Goal: Information Seeking & Learning: Learn about a topic

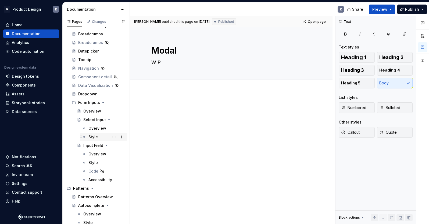
scroll to position [272, 0]
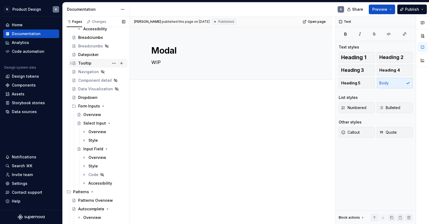
click at [96, 63] on div "Tooltip" at bounding box center [101, 64] width 47 height 8
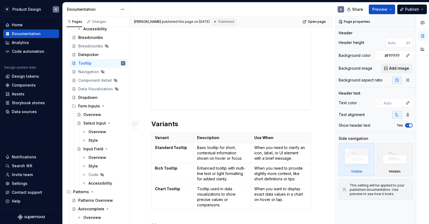
scroll to position [256, 0]
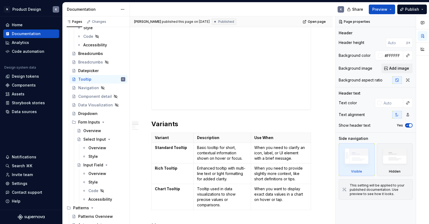
type textarea "*"
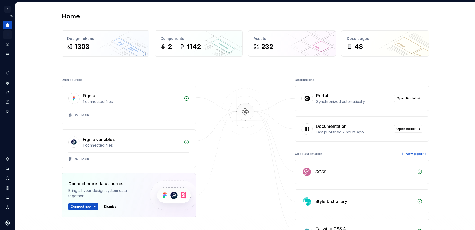
click at [7, 32] on div "Documentation" at bounding box center [7, 34] width 9 height 9
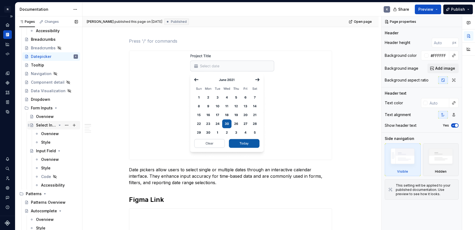
scroll to position [366, 0]
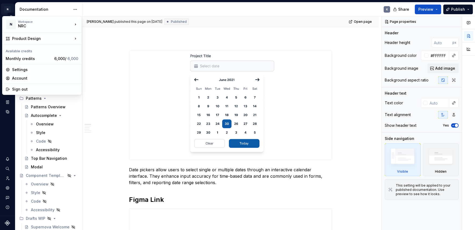
click at [9, 9] on html "N Product Design K Design system data Documentation K Share Preview Publish Pag…" at bounding box center [237, 115] width 475 height 230
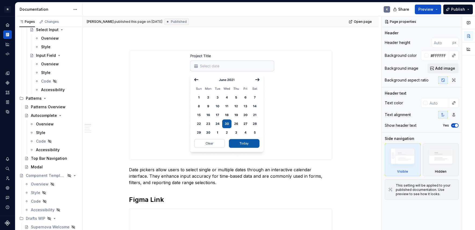
click at [13, 1] on html "N Product Design K Design system data Documentation K Share Preview Publish Pag…" at bounding box center [237, 115] width 475 height 230
click at [12, 16] on button "Expand sidebar" at bounding box center [12, 17] width 8 height 8
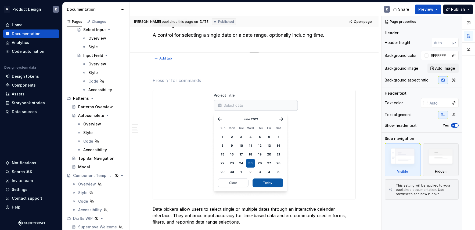
scroll to position [0, 0]
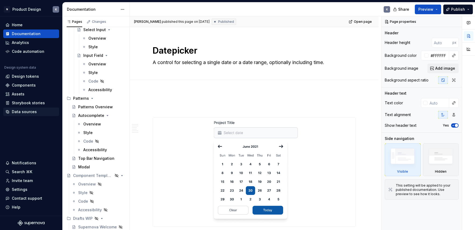
click at [37, 110] on div "Data sources" at bounding box center [31, 111] width 52 height 5
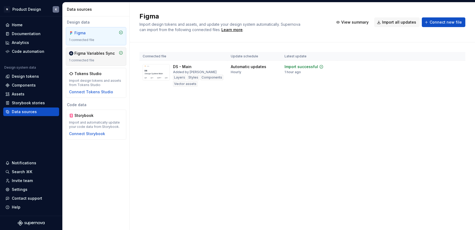
click at [102, 60] on div "1 connected file" at bounding box center [96, 60] width 54 height 4
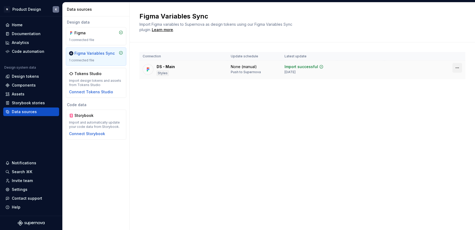
click at [385, 67] on html "N Product Design K Home Documentation Analytics Code automation Design system d…" at bounding box center [237, 115] width 475 height 230
click at [344, 74] on html "N Product Design K Home Documentation Analytics Code automation Design system d…" at bounding box center [237, 115] width 475 height 230
click at [35, 76] on div "Design tokens" at bounding box center [25, 76] width 27 height 5
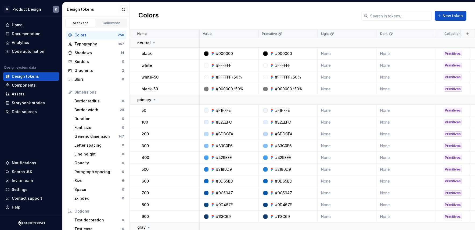
click at [96, 35] on div "Colors" at bounding box center [95, 34] width 43 height 5
click at [99, 36] on div "Colors" at bounding box center [95, 34] width 43 height 5
click at [153, 43] on icon at bounding box center [154, 43] width 4 height 4
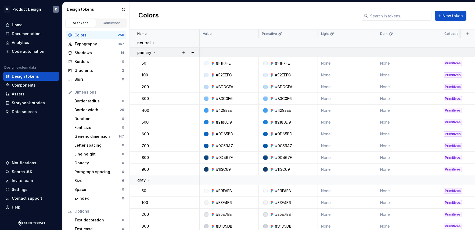
click at [154, 51] on icon at bounding box center [154, 52] width 4 height 4
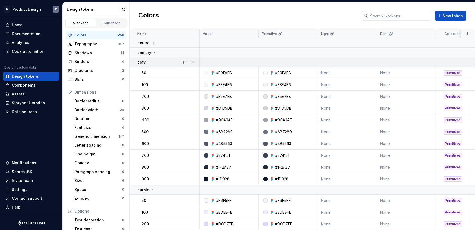
click at [152, 63] on div "gray" at bounding box center [168, 62] width 62 height 5
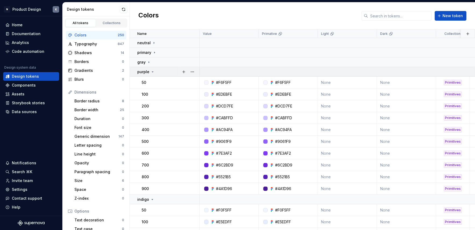
click at [151, 73] on icon at bounding box center [152, 72] width 4 height 4
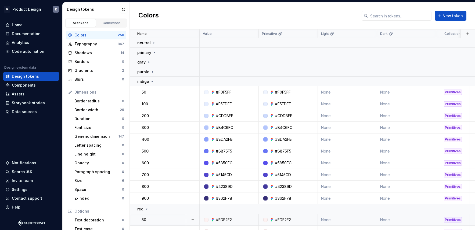
scroll to position [94, 0]
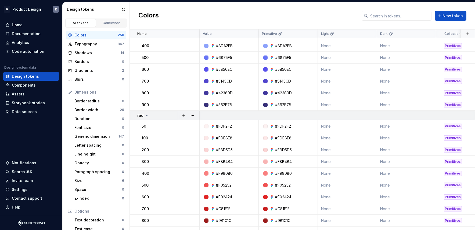
click at [147, 114] on icon at bounding box center [146, 116] width 4 height 4
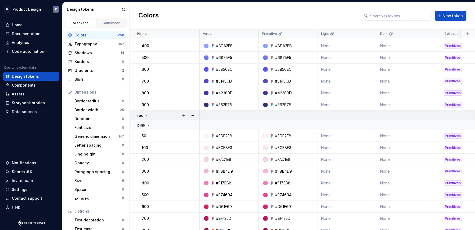
scroll to position [0, 0]
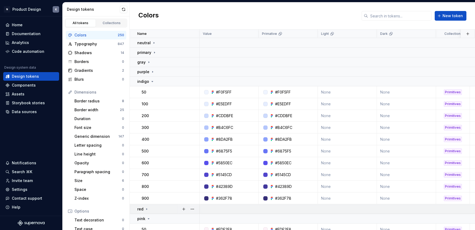
drag, startPoint x: 153, startPoint y: 82, endPoint x: 153, endPoint y: 86, distance: 4.6
click at [153, 82] on icon at bounding box center [152, 81] width 4 height 4
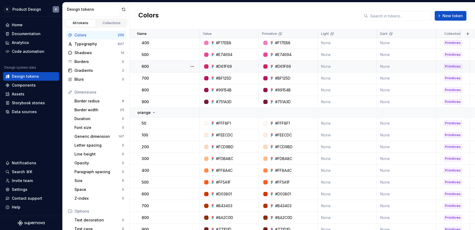
scroll to position [13, 0]
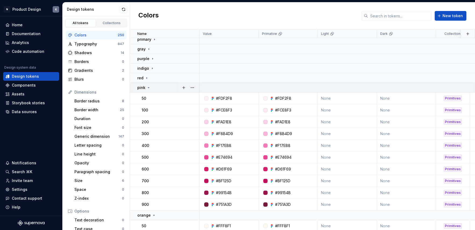
click at [150, 89] on icon at bounding box center [148, 88] width 4 height 4
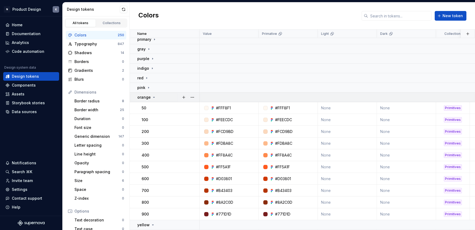
click at [152, 99] on icon at bounding box center [154, 97] width 4 height 4
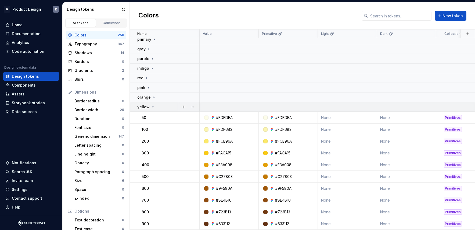
click at [153, 107] on icon at bounding box center [153, 107] width 4 height 4
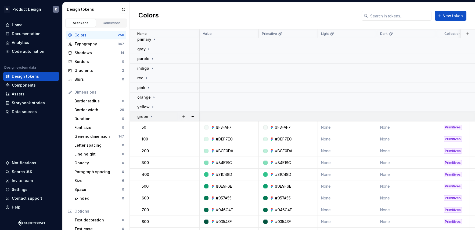
click at [152, 119] on icon at bounding box center [151, 117] width 4 height 4
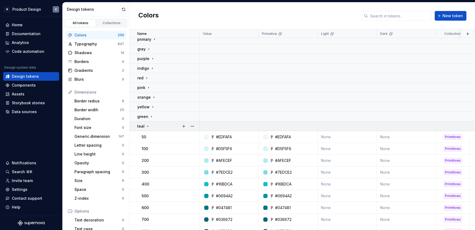
click at [152, 125] on div "teal" at bounding box center [168, 126] width 62 height 5
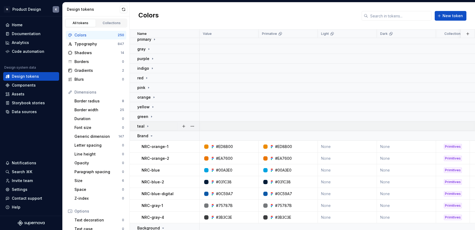
scroll to position [67, 0]
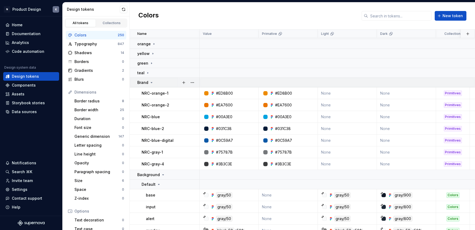
click at [152, 81] on icon at bounding box center [151, 83] width 4 height 4
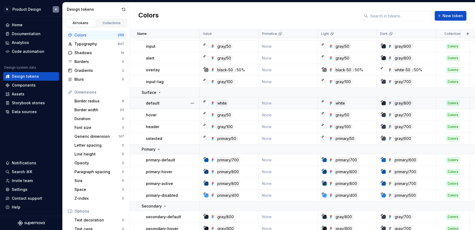
scroll to position [63, 0]
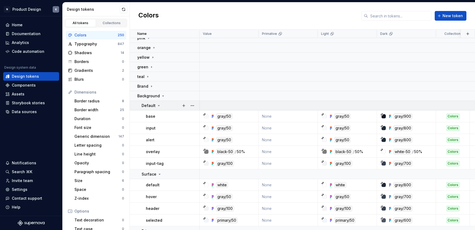
click at [139, 105] on td "Default" at bounding box center [165, 106] width 70 height 10
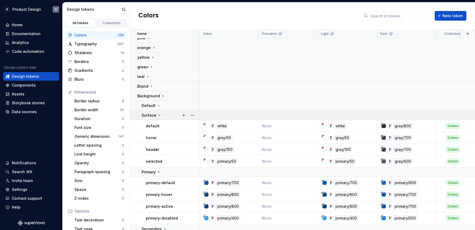
click at [139, 116] on td "Surface" at bounding box center [165, 116] width 70 height 10
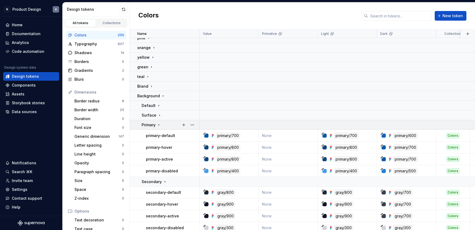
click at [138, 125] on td "Primary" at bounding box center [165, 125] width 70 height 10
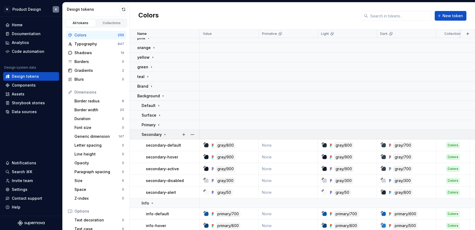
click at [138, 136] on td "Secondary" at bounding box center [165, 135] width 70 height 10
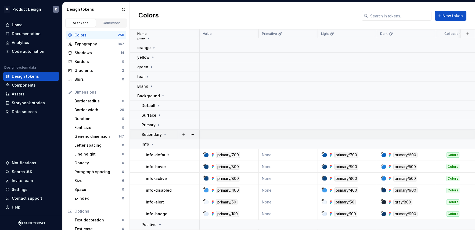
scroll to position [110, 0]
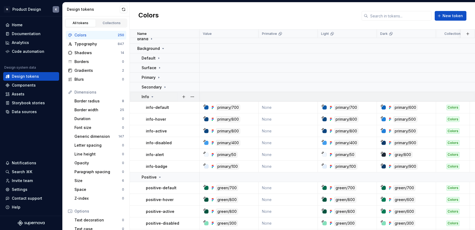
click at [139, 98] on td "Info" at bounding box center [165, 97] width 70 height 10
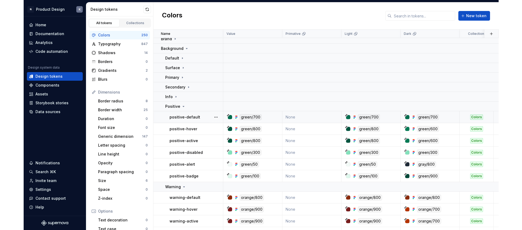
scroll to position [124, 0]
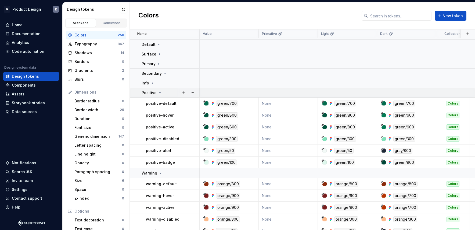
click at [139, 94] on td "Positive" at bounding box center [165, 93] width 70 height 10
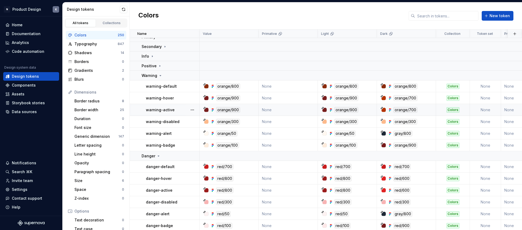
scroll to position [151, 0]
click at [158, 76] on icon at bounding box center [160, 76] width 4 height 4
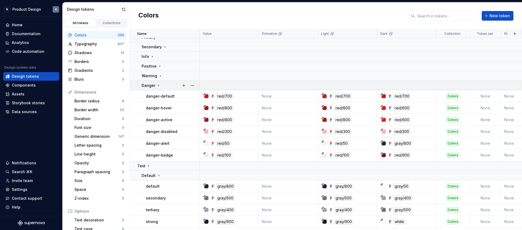
click at [158, 86] on icon at bounding box center [158, 86] width 4 height 4
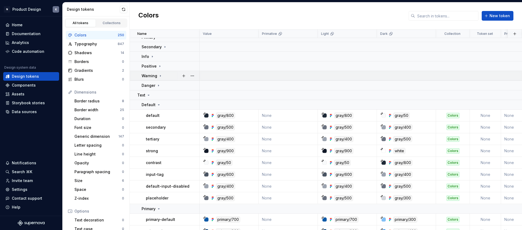
click at [159, 73] on td "Warning" at bounding box center [165, 76] width 70 height 10
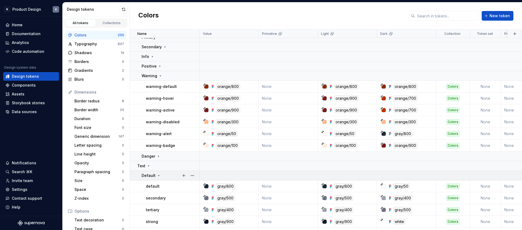
scroll to position [183, 0]
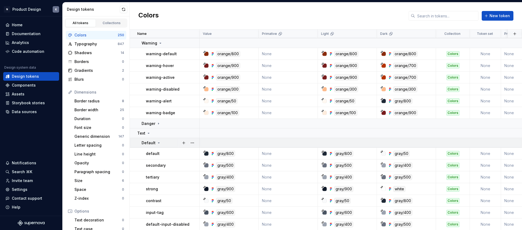
click at [157, 142] on icon at bounding box center [159, 143] width 4 height 4
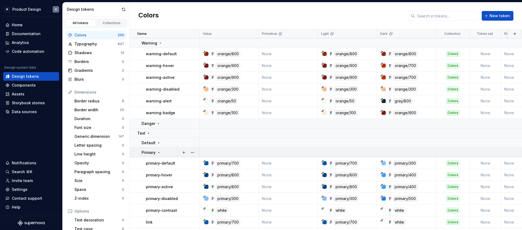
click at [154, 150] on p "Primary" at bounding box center [149, 152] width 14 height 5
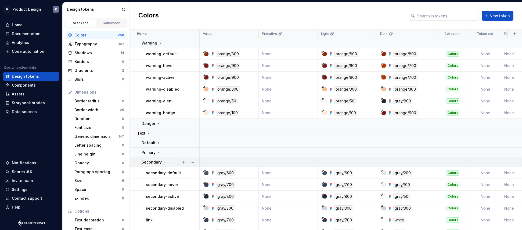
click at [155, 162] on p "Secondary" at bounding box center [152, 162] width 20 height 5
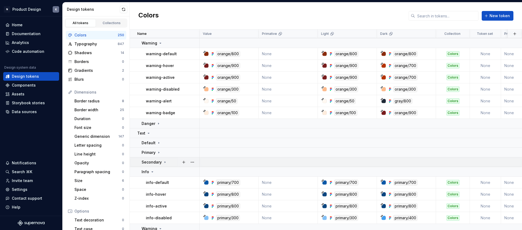
scroll to position [203, 0]
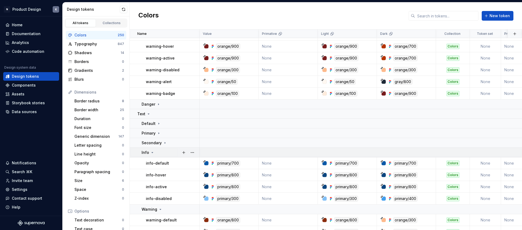
click at [153, 150] on div "Info" at bounding box center [148, 152] width 13 height 5
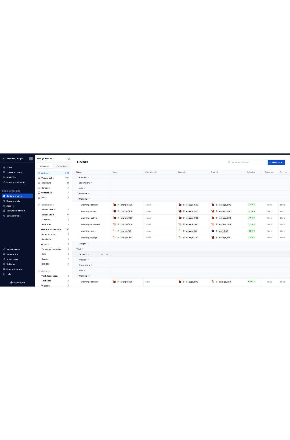
scroll to position [138, 0]
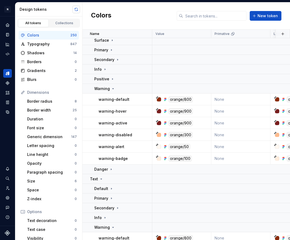
click at [76, 8] on button "button" at bounding box center [77, 10] width 8 height 8
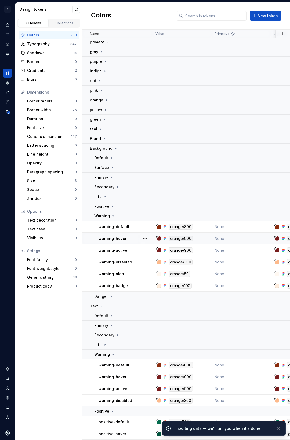
scroll to position [0, 0]
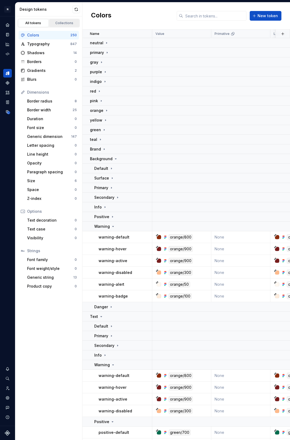
click at [61, 23] on div "Collections" at bounding box center [64, 23] width 27 height 4
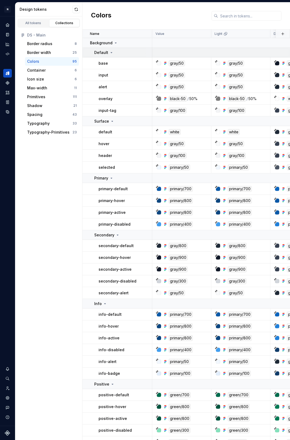
click at [91, 51] on td "Default" at bounding box center [117, 53] width 70 height 10
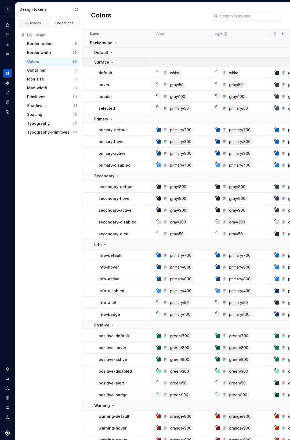
click at [91, 61] on td "Surface" at bounding box center [117, 62] width 70 height 10
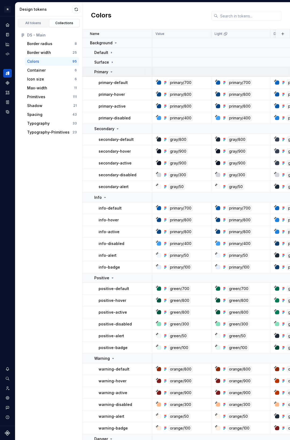
click at [90, 71] on td "Primary" at bounding box center [117, 72] width 70 height 10
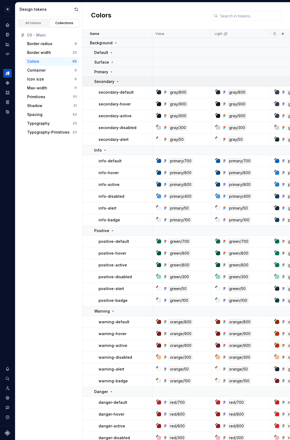
click at [89, 84] on td "Secondary" at bounding box center [117, 82] width 70 height 10
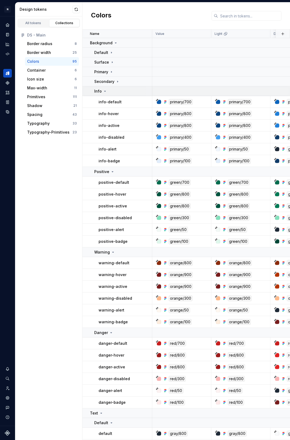
click at [89, 92] on td "Info" at bounding box center [117, 91] width 70 height 10
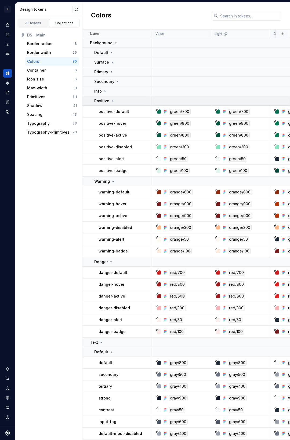
click at [89, 100] on td "Positive" at bounding box center [117, 101] width 70 height 10
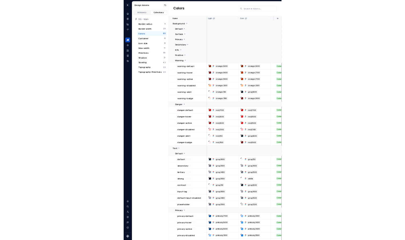
scroll to position [0, 60]
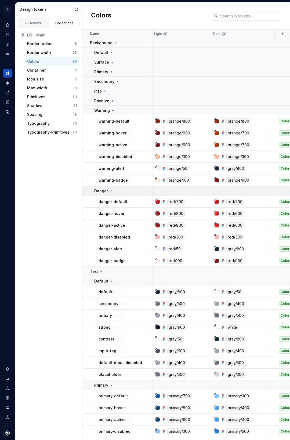
click at [101, 190] on p "Danger" at bounding box center [101, 191] width 14 height 5
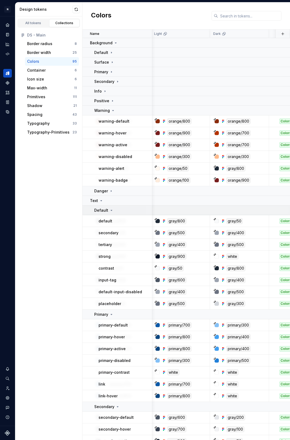
click at [105, 211] on p "Default" at bounding box center [101, 210] width 14 height 5
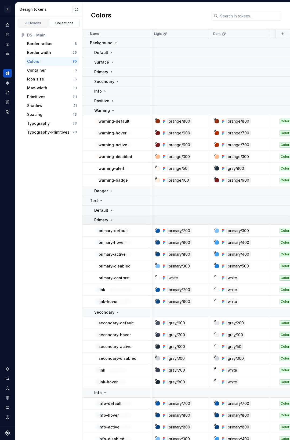
click at [105, 219] on p "Primary" at bounding box center [101, 220] width 14 height 5
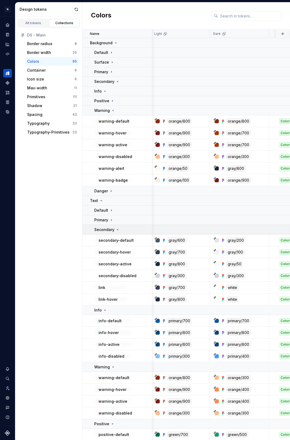
click at [105, 230] on p "Secondary" at bounding box center [104, 229] width 20 height 5
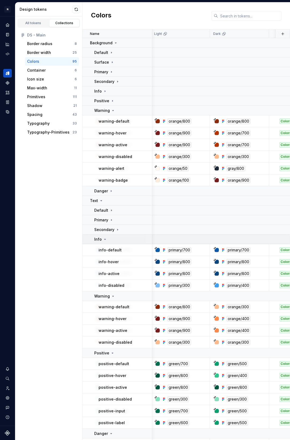
click at [104, 230] on icon at bounding box center [105, 239] width 4 height 4
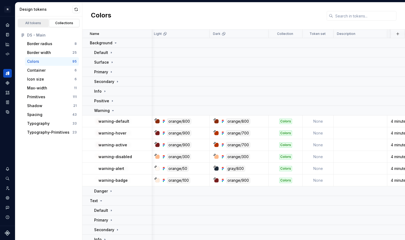
click at [36, 23] on div "All tokens" at bounding box center [33, 23] width 27 height 4
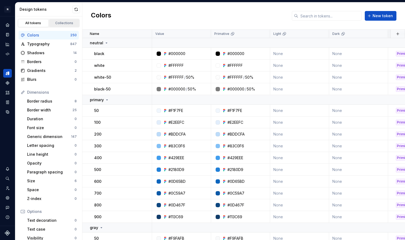
click at [62, 22] on div "Collections" at bounding box center [64, 23] width 27 height 4
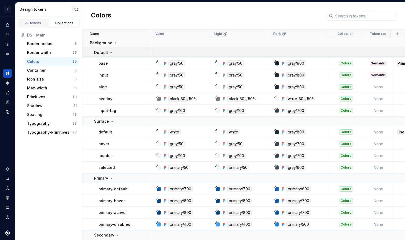
click at [95, 53] on p "Default" at bounding box center [101, 52] width 14 height 5
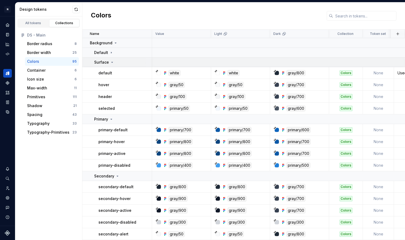
click at [95, 60] on p "Surface" at bounding box center [101, 62] width 15 height 5
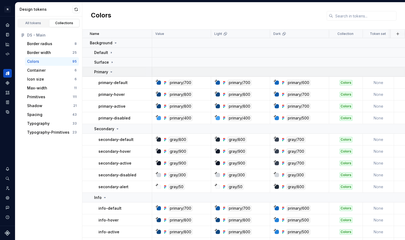
click at [93, 74] on td "Primary" at bounding box center [117, 72] width 70 height 10
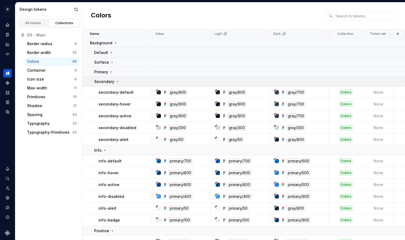
click at [93, 83] on td "Secondary" at bounding box center [117, 82] width 70 height 10
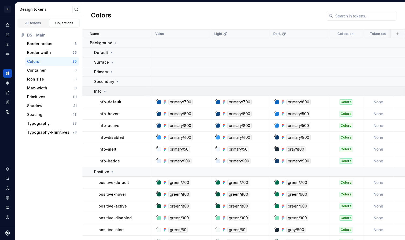
click at [92, 89] on td "Info" at bounding box center [117, 91] width 70 height 10
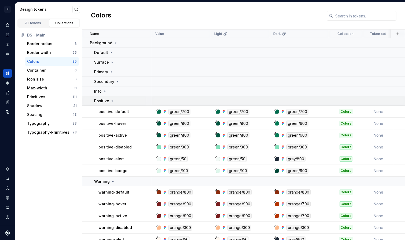
click at [92, 100] on td "Positive" at bounding box center [117, 101] width 70 height 10
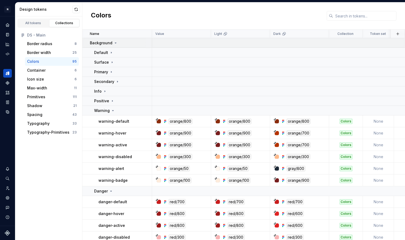
click at [115, 43] on icon at bounding box center [115, 43] width 1 height 1
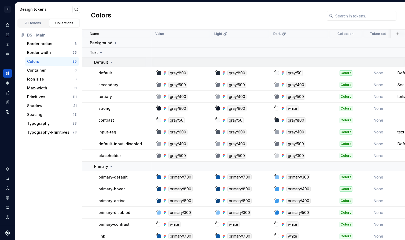
click at [104, 63] on p "Default" at bounding box center [101, 62] width 14 height 5
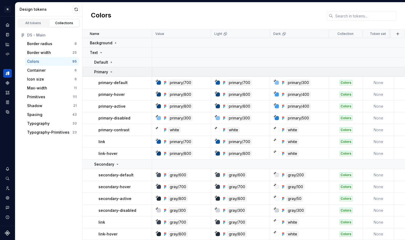
click at [103, 70] on p "Primary" at bounding box center [101, 71] width 14 height 5
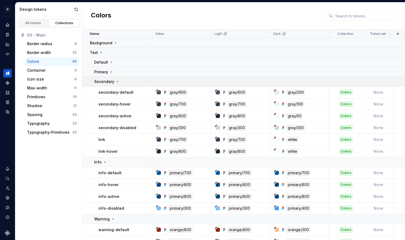
click at [104, 80] on p "Secondary" at bounding box center [104, 81] width 20 height 5
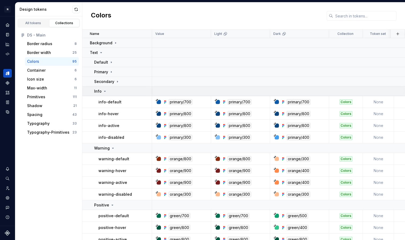
click at [106, 92] on icon at bounding box center [105, 91] width 4 height 4
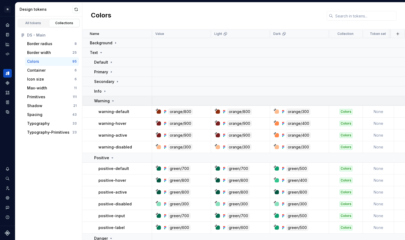
click at [107, 101] on p "Warning" at bounding box center [102, 100] width 16 height 5
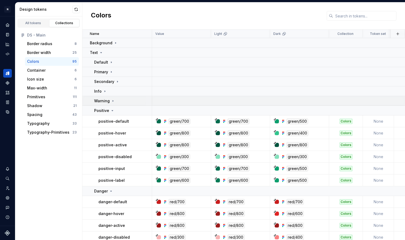
click at [106, 100] on p "Warning" at bounding box center [102, 100] width 16 height 5
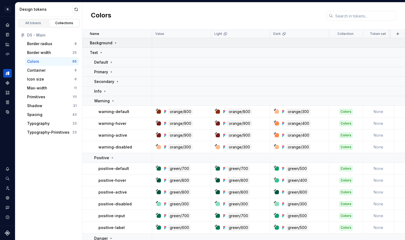
click at [104, 42] on p "Background" at bounding box center [101, 42] width 23 height 5
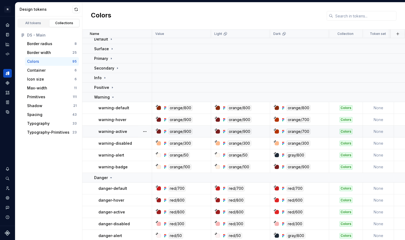
scroll to position [17, 0]
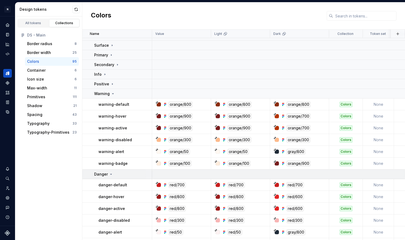
click at [103, 175] on p "Danger" at bounding box center [101, 174] width 14 height 5
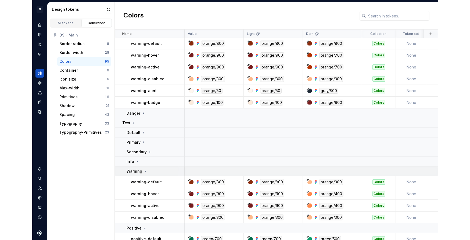
scroll to position [85, 0]
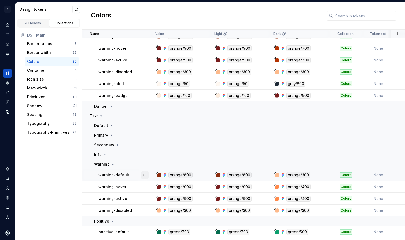
click at [145, 175] on button "button" at bounding box center [145, 175] width 8 height 8
click at [147, 185] on icon at bounding box center [147, 185] width 1 height 2
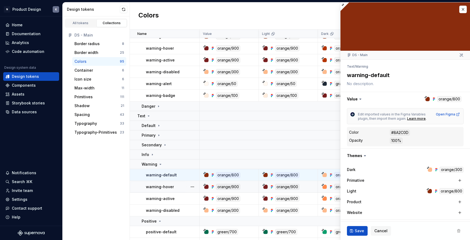
type textarea "*"
